Goal: Information Seeking & Learning: Compare options

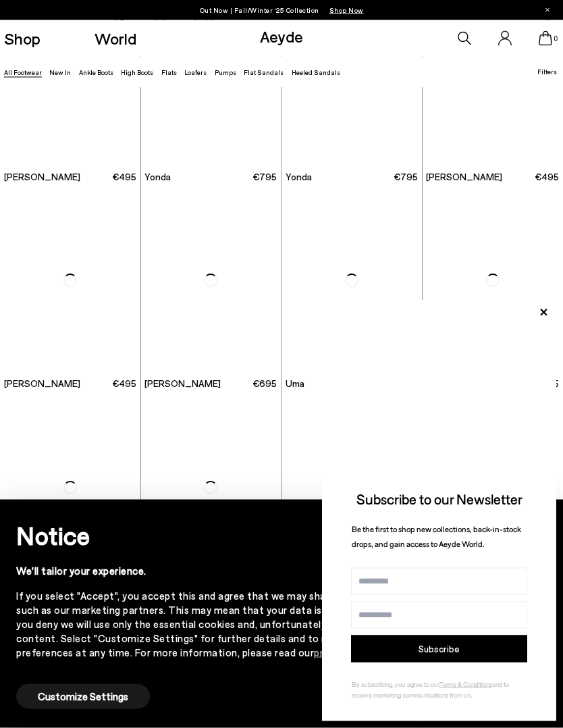
scroll to position [1965, 0]
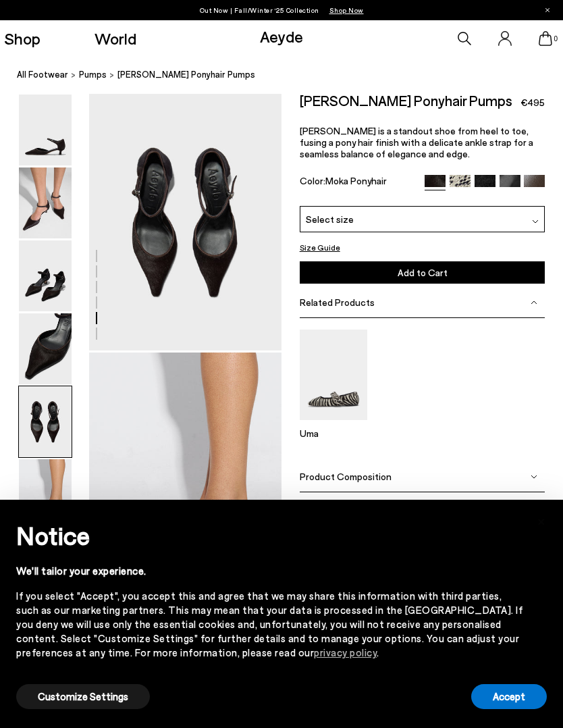
scroll to position [1033, 0]
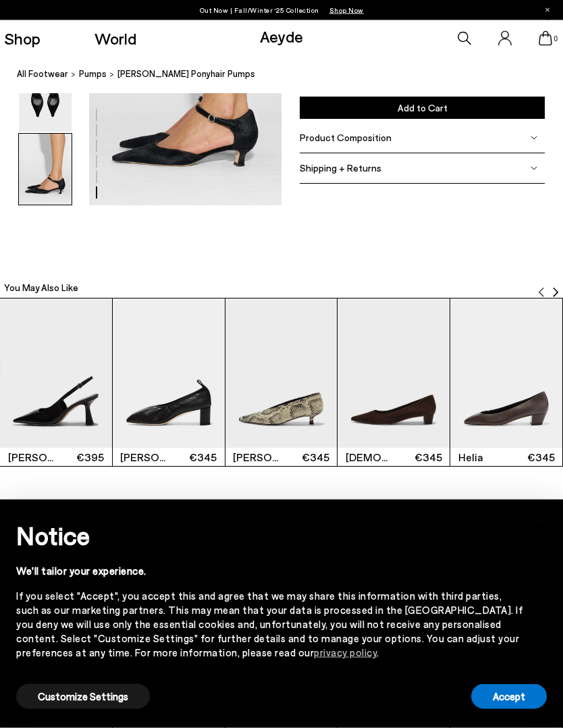
scroll to position [1438, 0]
